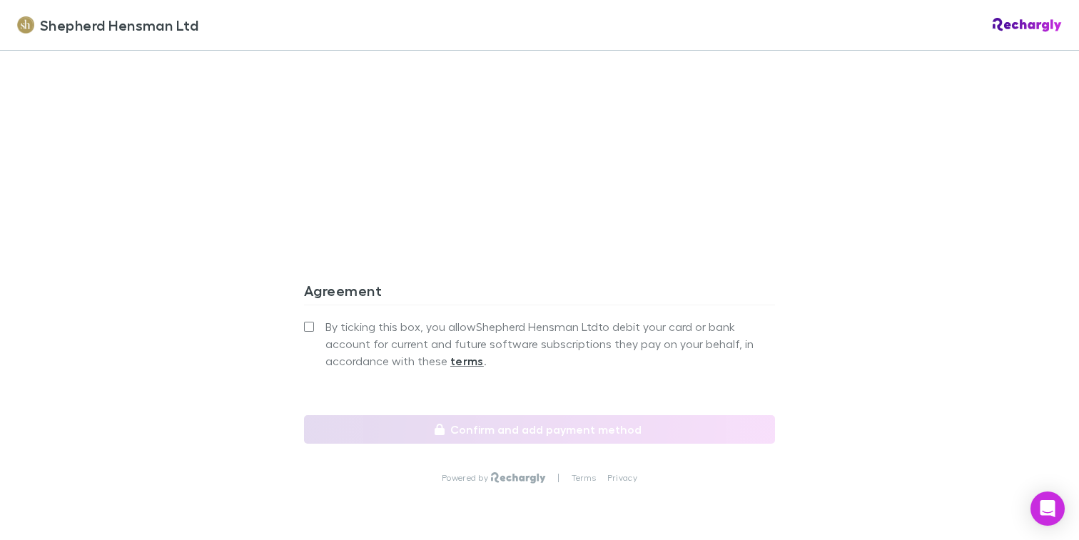
scroll to position [1318, 0]
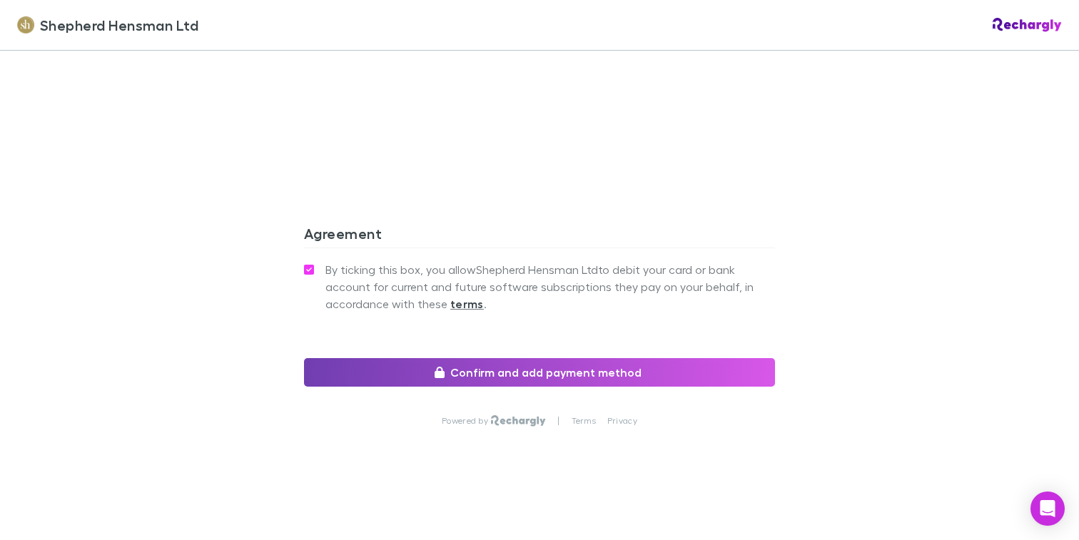
click at [519, 370] on button "Confirm and add payment method" at bounding box center [539, 372] width 471 height 29
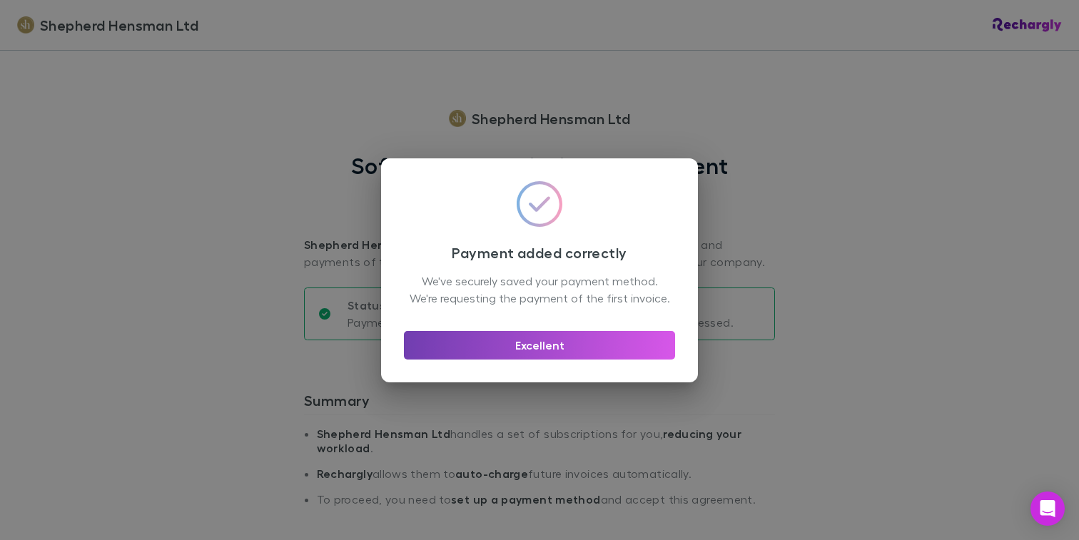
click at [557, 351] on button "Excellent" at bounding box center [539, 345] width 271 height 29
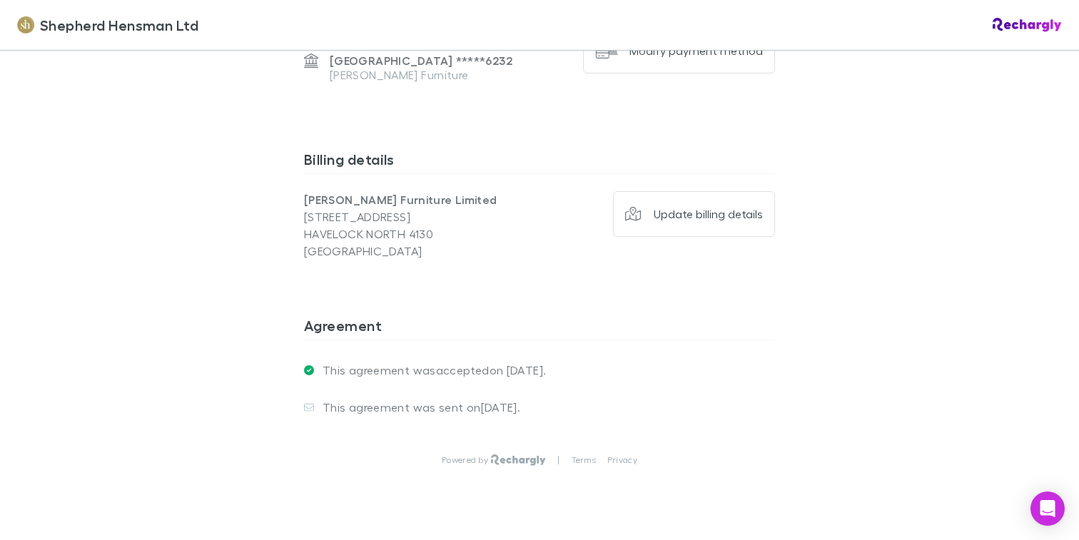
scroll to position [1111, 0]
